Goal: Information Seeking & Learning: Find specific page/section

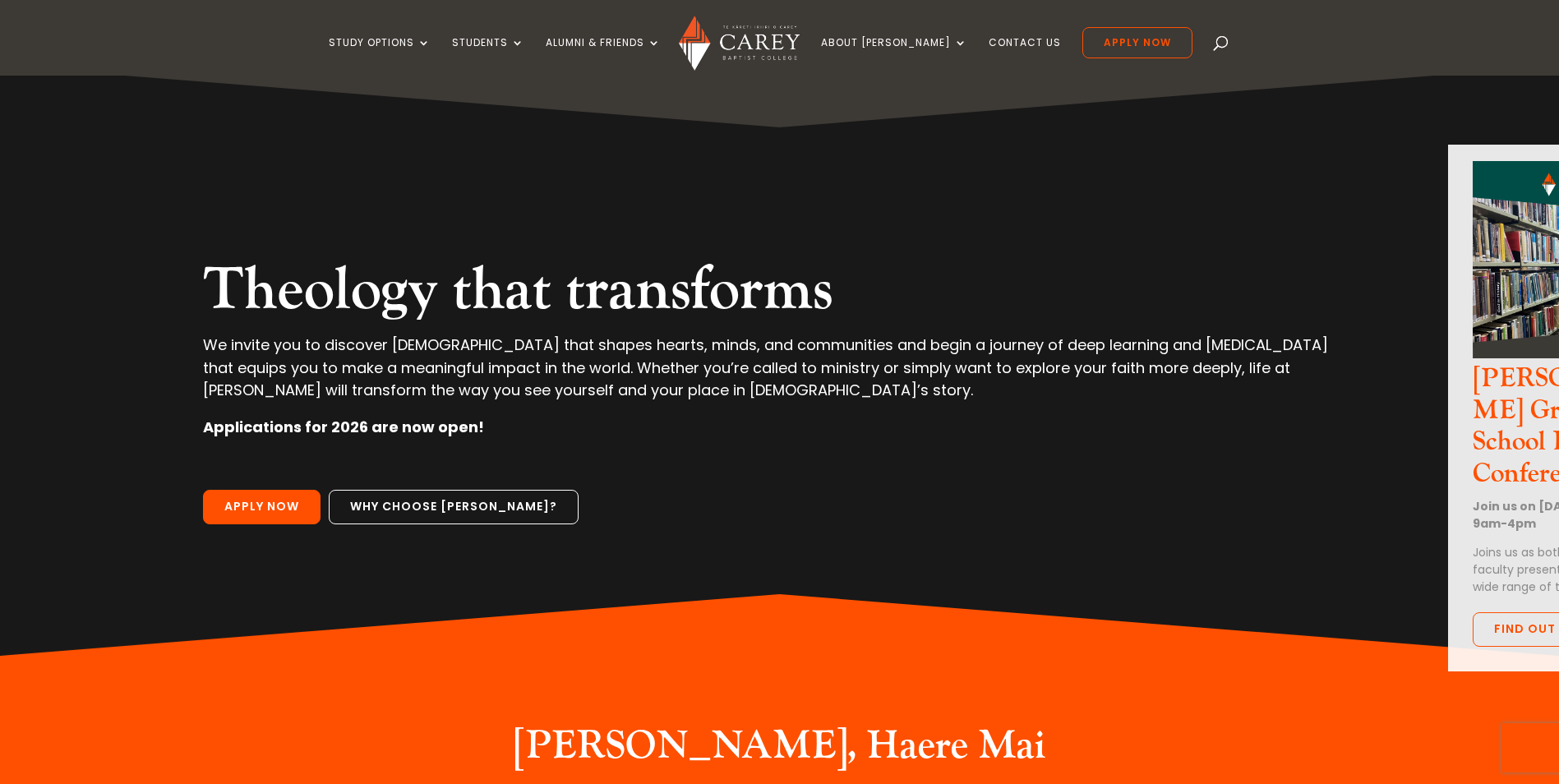
click at [1221, 46] on span at bounding box center [1221, 46] width 0 height 0
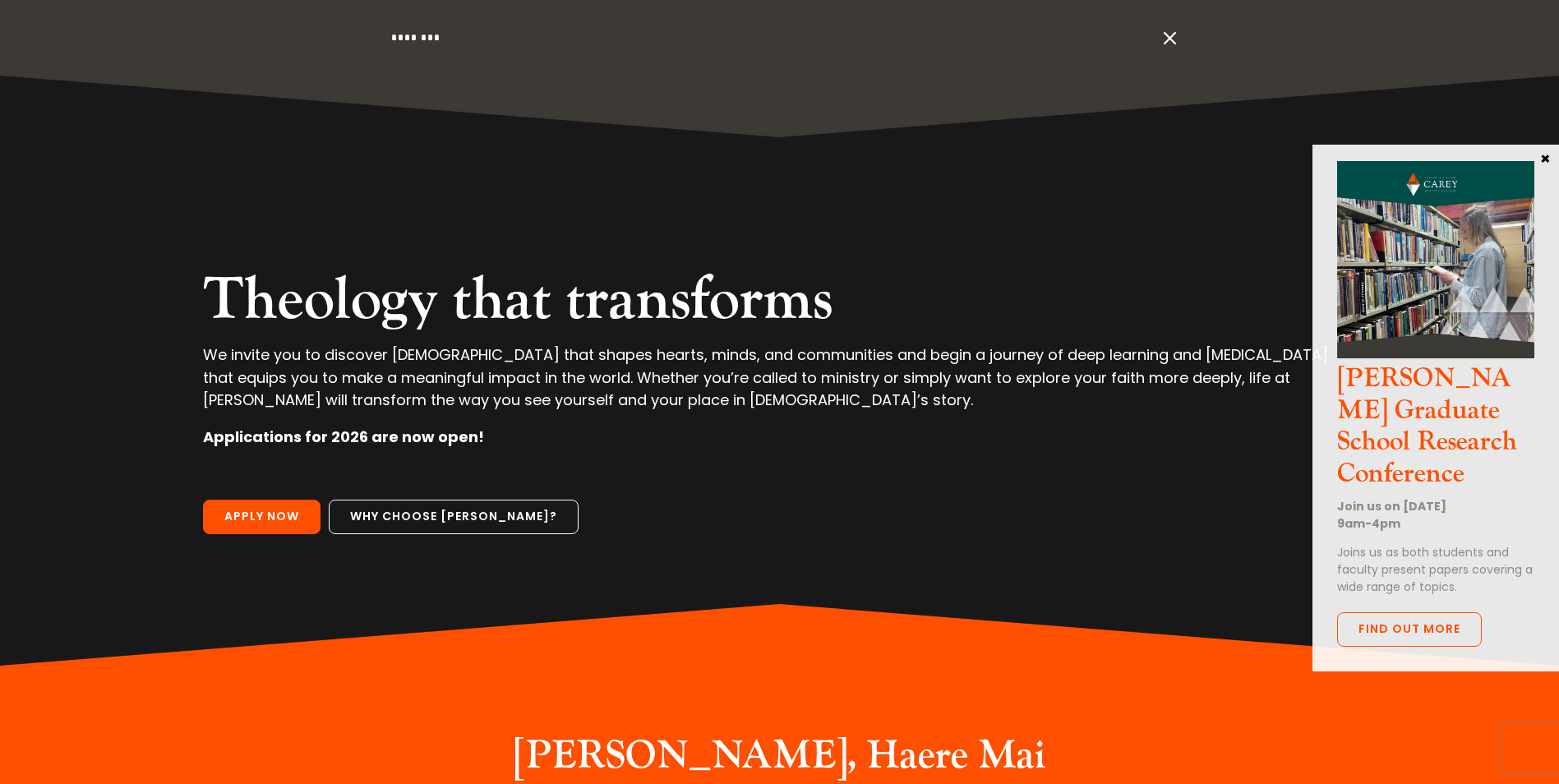
click at [438, 42] on input "search" at bounding box center [774, 38] width 768 height 76
type input "*********"
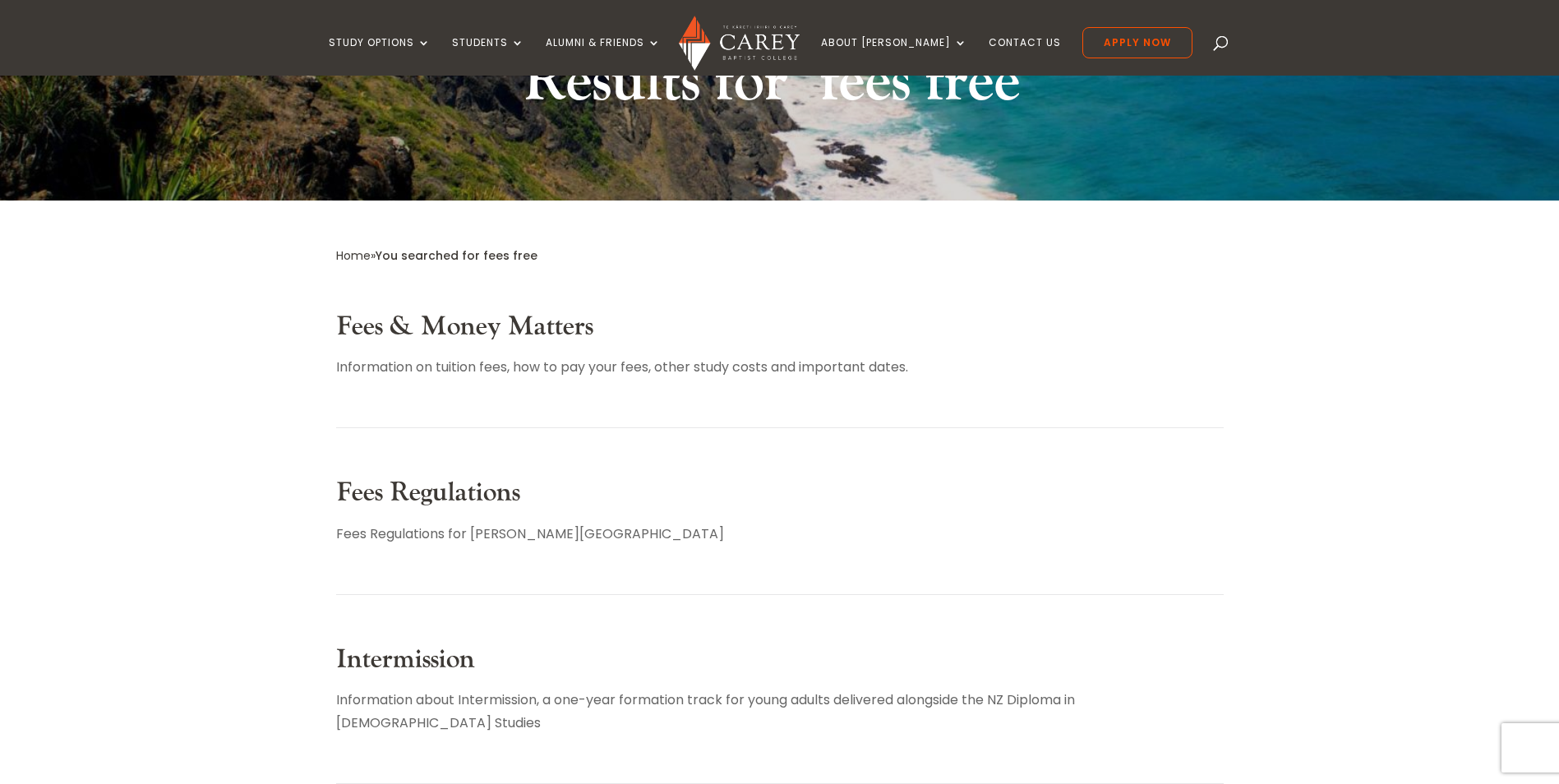
scroll to position [164, 0]
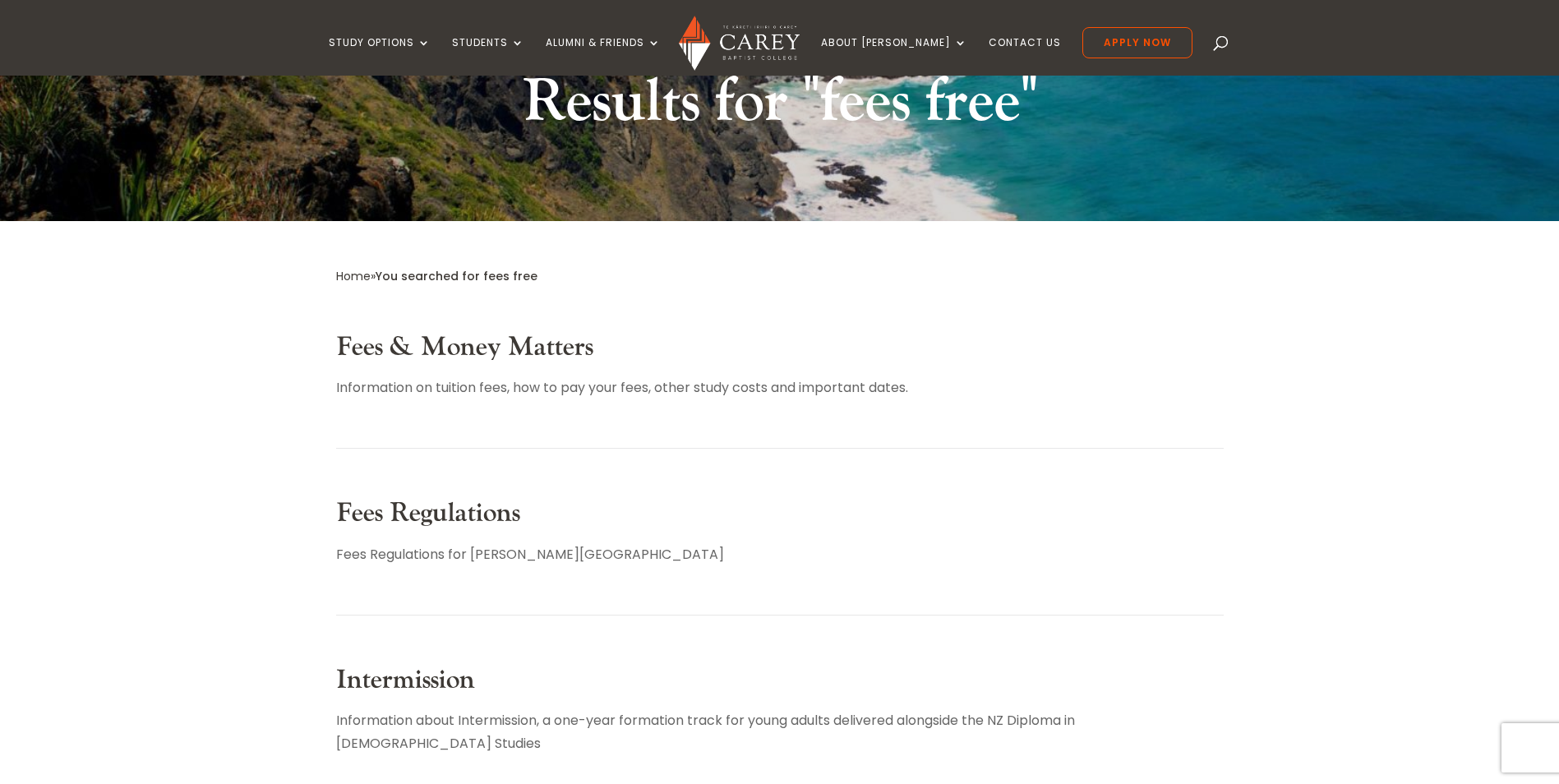
click at [402, 346] on link "Fees & Money Matters" at bounding box center [464, 347] width 257 height 34
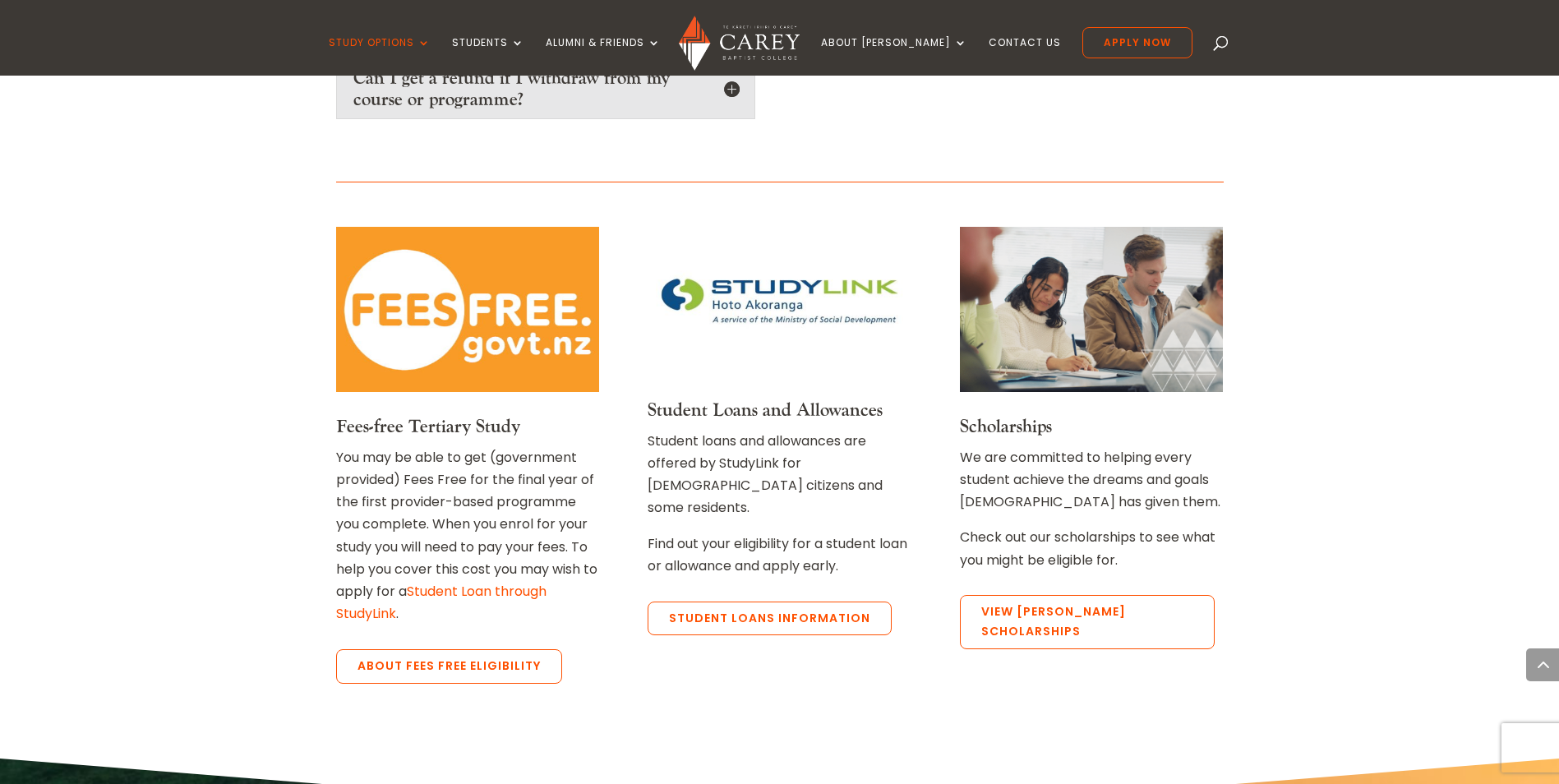
scroll to position [2957, 0]
